Goal: Navigation & Orientation: Find specific page/section

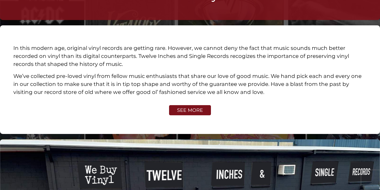
scroll to position [1236, 0]
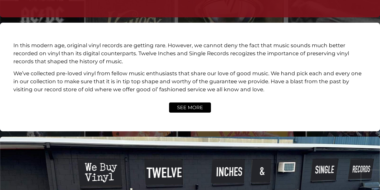
click at [191, 105] on span "SEE MORE" at bounding box center [190, 107] width 26 height 5
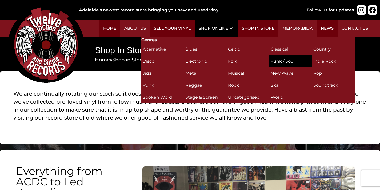
click at [281, 60] on h2 "Funk / Soul (15)" at bounding box center [290, 60] width 40 height 9
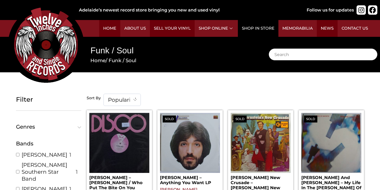
click at [257, 27] on link "Shop in Store" at bounding box center [258, 28] width 41 height 17
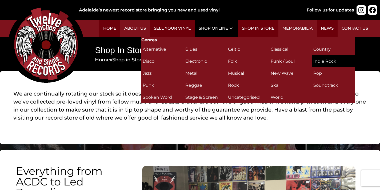
click at [325, 59] on h2 "Indie Rock (4)" at bounding box center [333, 60] width 40 height 9
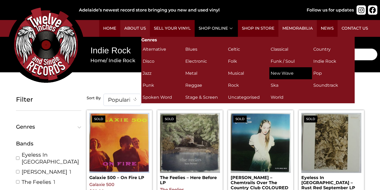
click at [289, 74] on h2 "New Wave (16)" at bounding box center [290, 72] width 40 height 9
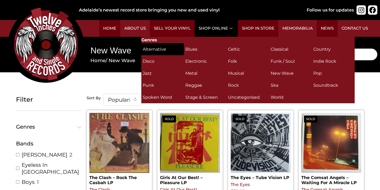
click at [160, 48] on h2 "Alternative (35)" at bounding box center [163, 49] width 40 height 9
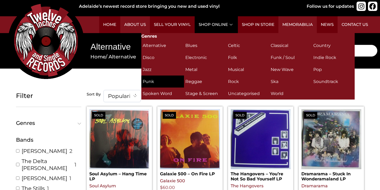
scroll to position [3, 0]
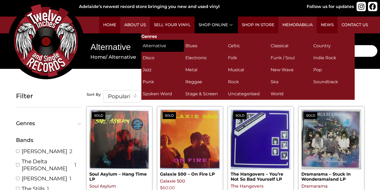
click at [160, 46] on h2 "Alternative (35)" at bounding box center [163, 45] width 40 height 9
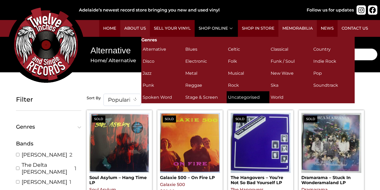
click at [240, 97] on h2 "Uncategorised (3)" at bounding box center [248, 96] width 40 height 9
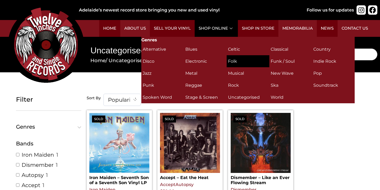
click at [235, 60] on h2 "Folk (5)" at bounding box center [248, 60] width 40 height 9
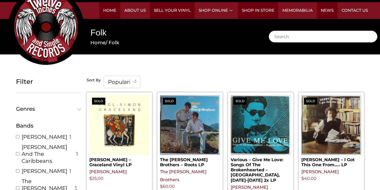
scroll to position [17, 0]
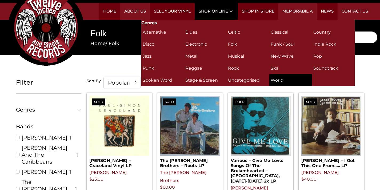
click at [275, 80] on h2 "World (1)" at bounding box center [290, 79] width 40 height 9
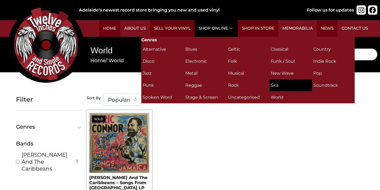
click at [275, 86] on h2 "Ska (4)" at bounding box center [290, 84] width 40 height 9
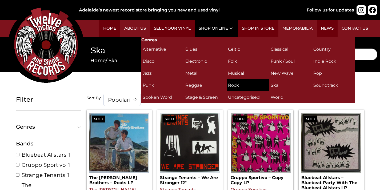
click at [237, 84] on h2 "Rock (311)" at bounding box center [248, 84] width 40 height 9
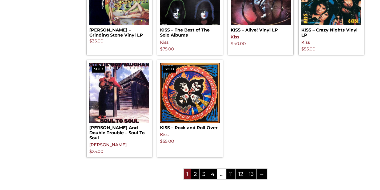
scroll to position [698, 0]
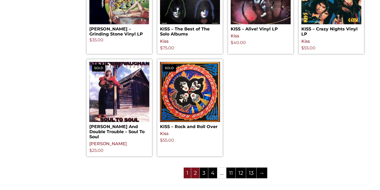
click at [196, 173] on link "2" at bounding box center [195, 172] width 8 height 11
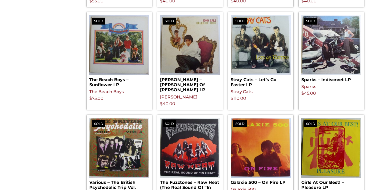
scroll to position [516, 0]
